Goal: Complete application form

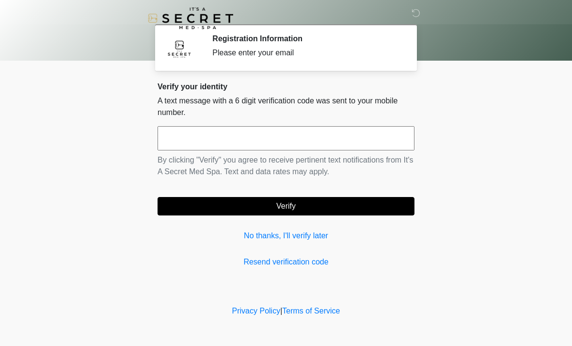
click at [310, 239] on link "No thanks, I'll verify later" at bounding box center [286, 236] width 257 height 12
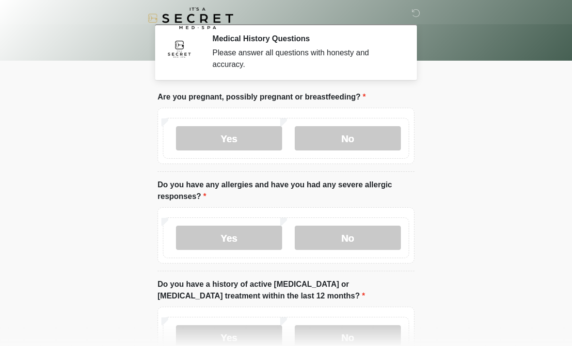
click at [353, 139] on label "No" at bounding box center [348, 138] width 106 height 24
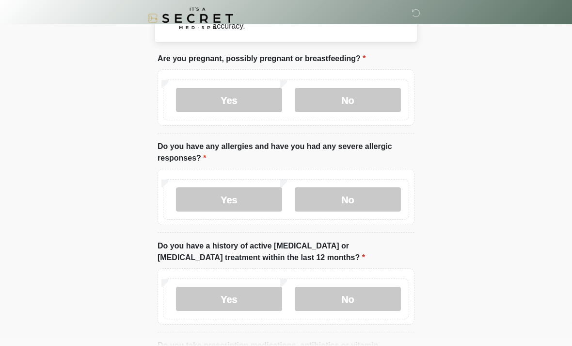
scroll to position [36, 0]
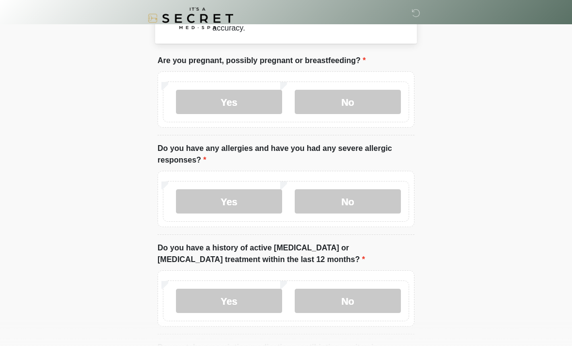
click at [361, 197] on label "No" at bounding box center [348, 201] width 106 height 24
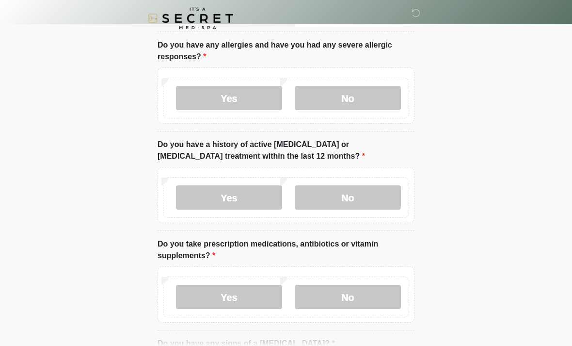
scroll to position [143, 0]
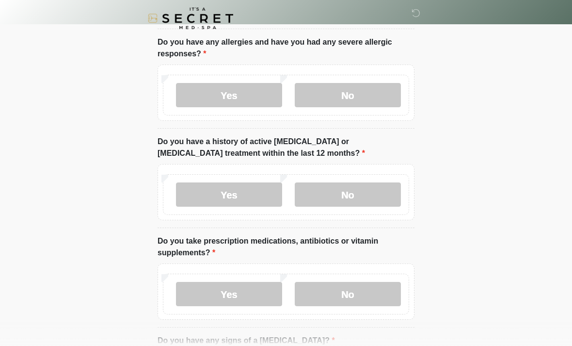
click at [377, 202] on label "No" at bounding box center [348, 194] width 106 height 24
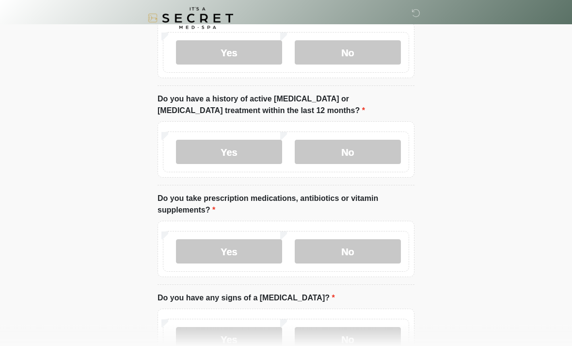
scroll to position [186, 0]
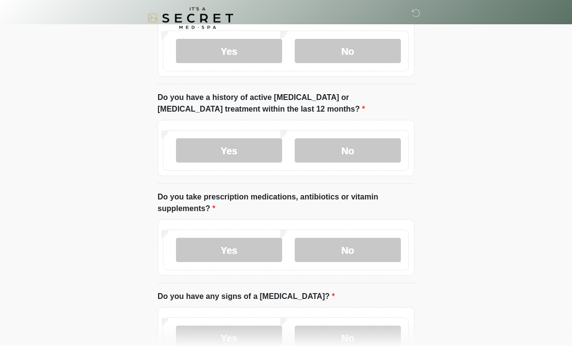
click at [357, 246] on label "No" at bounding box center [348, 250] width 106 height 24
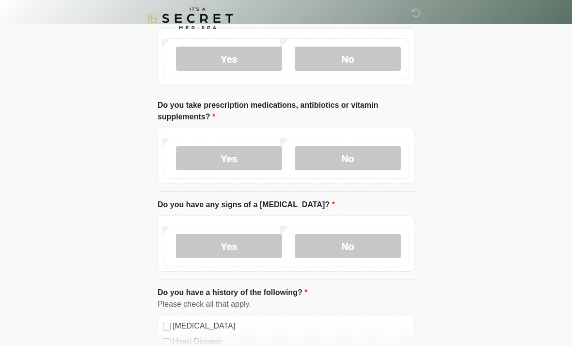
scroll to position [279, 0]
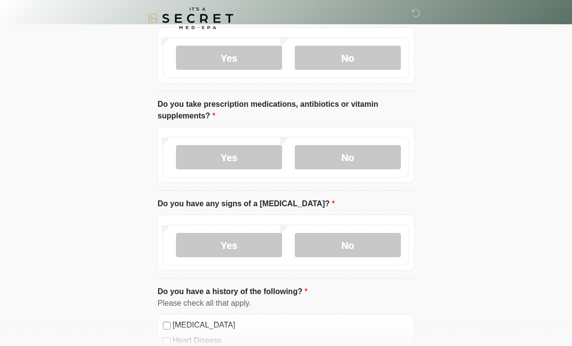
click at [364, 243] on label "No" at bounding box center [348, 245] width 106 height 24
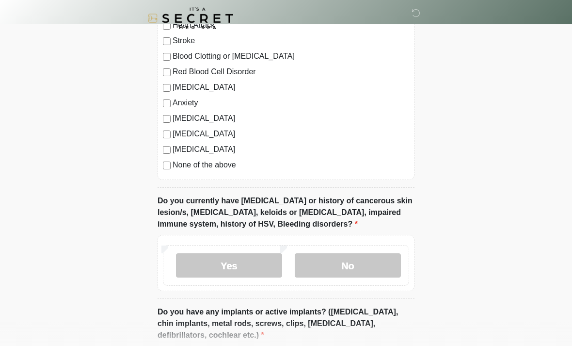
scroll to position [612, 0]
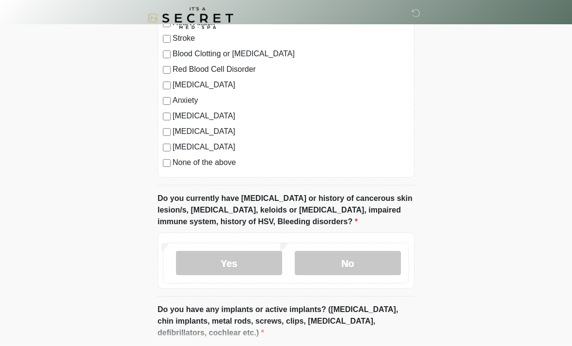
click at [363, 259] on label "No" at bounding box center [348, 263] width 106 height 24
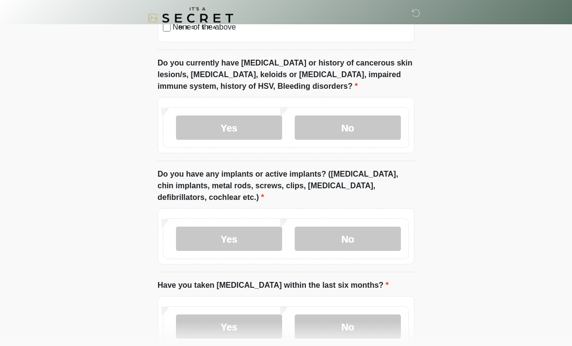
scroll to position [753, 0]
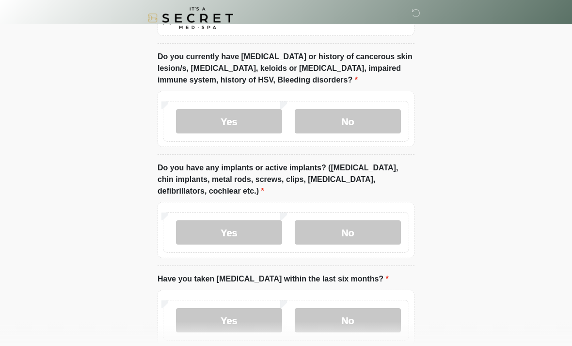
click at [358, 229] on label "No" at bounding box center [348, 233] width 106 height 24
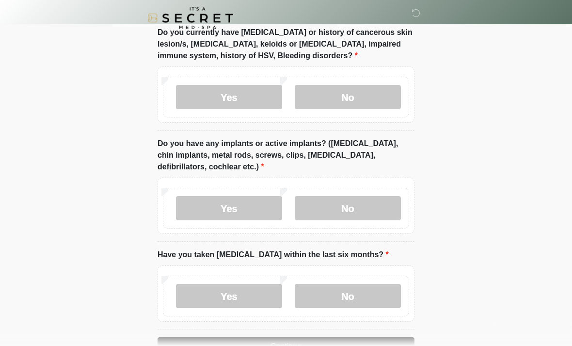
scroll to position [807, 0]
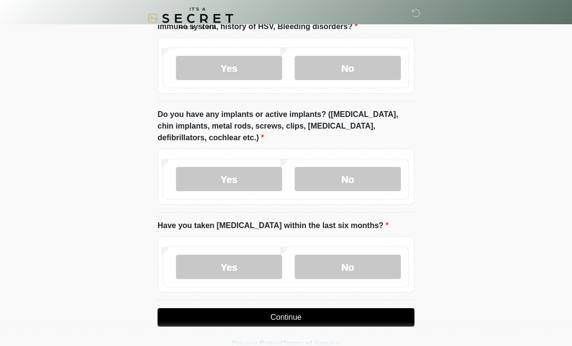
click at [368, 271] on label "No" at bounding box center [348, 267] width 106 height 24
click at [313, 318] on button "Continue" at bounding box center [286, 317] width 257 height 18
click at [329, 316] on button "Continue" at bounding box center [286, 317] width 257 height 18
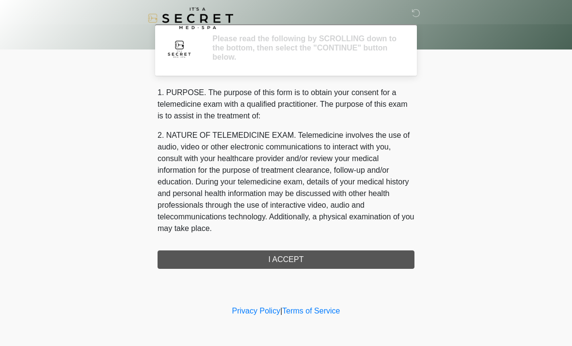
scroll to position [0, 0]
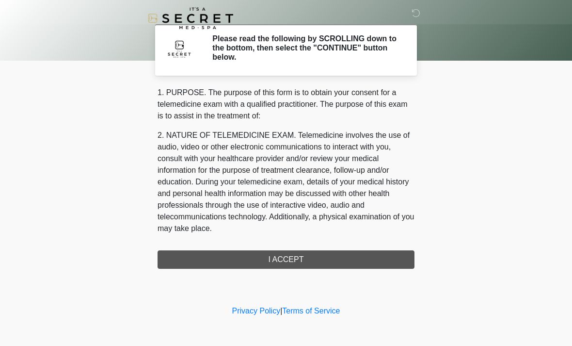
click at [330, 260] on div "1. PURPOSE. The purpose of this form is to obtain your consent for a telemedici…" at bounding box center [286, 178] width 257 height 182
click at [295, 256] on div "1. PURPOSE. The purpose of this form is to obtain your consent for a telemedici…" at bounding box center [286, 178] width 257 height 182
click at [277, 260] on div "1. PURPOSE. The purpose of this form is to obtain your consent for a telemedici…" at bounding box center [286, 178] width 257 height 182
click at [300, 259] on div "1. PURPOSE. The purpose of this form is to obtain your consent for a telemedici…" at bounding box center [286, 178] width 257 height 182
click at [283, 265] on div "1. PURPOSE. The purpose of this form is to obtain your consent for a telemedici…" at bounding box center [286, 178] width 257 height 182
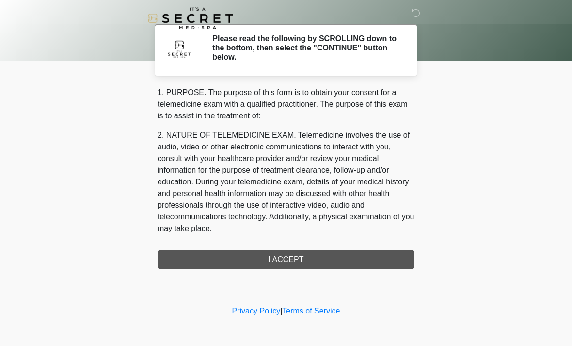
click at [283, 264] on div "1. PURPOSE. The purpose of this form is to obtain your consent for a telemedici…" at bounding box center [286, 178] width 257 height 182
click at [297, 257] on div "1. PURPOSE. The purpose of this form is to obtain your consent for a telemedici…" at bounding box center [286, 178] width 257 height 182
click at [266, 263] on div "1. PURPOSE. The purpose of this form is to obtain your consent for a telemedici…" at bounding box center [286, 178] width 257 height 182
click at [301, 259] on div "1. PURPOSE. The purpose of this form is to obtain your consent for a telemedici…" at bounding box center [286, 178] width 257 height 182
click at [292, 262] on div "1. PURPOSE. The purpose of this form is to obtain your consent for a telemedici…" at bounding box center [286, 178] width 257 height 182
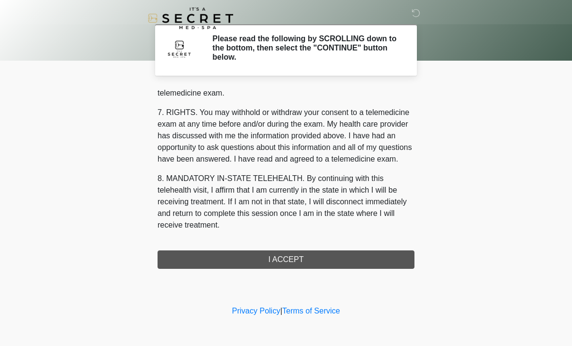
scroll to position [411, 0]
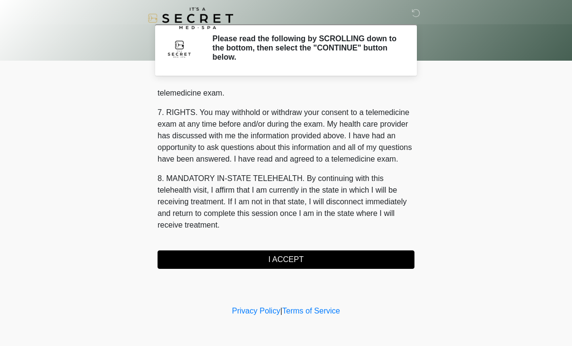
click at [280, 262] on button "I ACCEPT" at bounding box center [286, 259] width 257 height 18
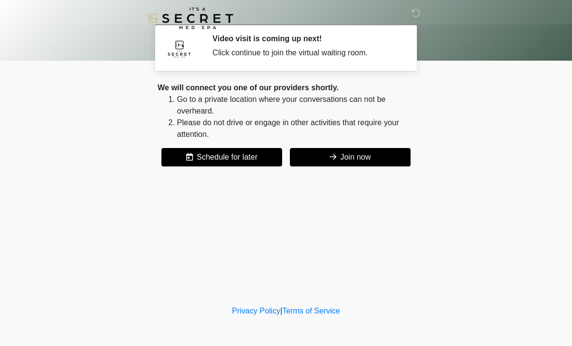
click at [359, 158] on button "Join now" at bounding box center [350, 157] width 121 height 18
